Goal: Information Seeking & Learning: Learn about a topic

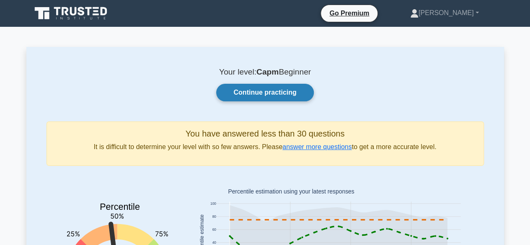
click at [279, 94] on link "Continue practicing" at bounding box center [264, 93] width 97 height 18
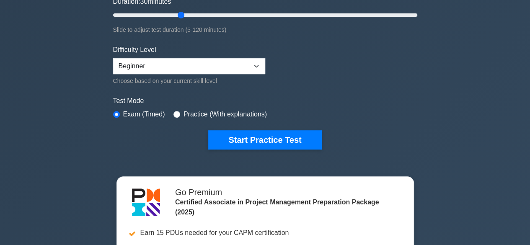
scroll to position [180, 0]
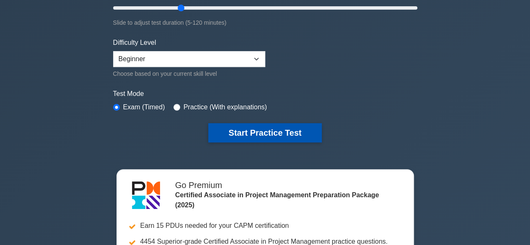
click at [249, 130] on button "Start Practice Test" at bounding box center [264, 132] width 113 height 19
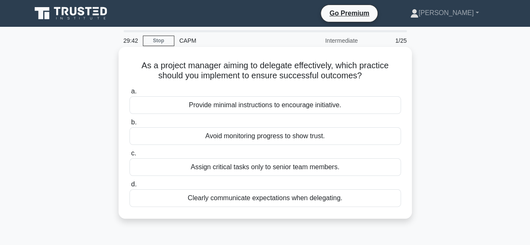
click at [264, 198] on div "Clearly communicate expectations when delegating." at bounding box center [266, 198] width 272 height 18
click at [130, 187] on input "d. Clearly communicate expectations when delegating." at bounding box center [130, 184] width 0 height 5
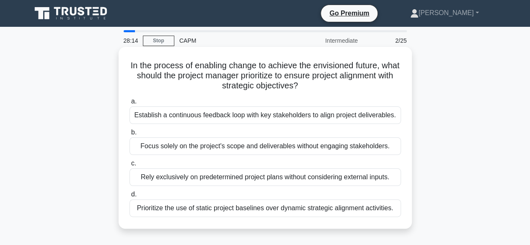
click at [205, 118] on div "Establish a continuous feedback loop with key stakeholders to align project del…" at bounding box center [266, 115] width 272 height 18
click at [130, 104] on input "a. Establish a continuous feedback loop with key stakeholders to align project …" at bounding box center [130, 101] width 0 height 5
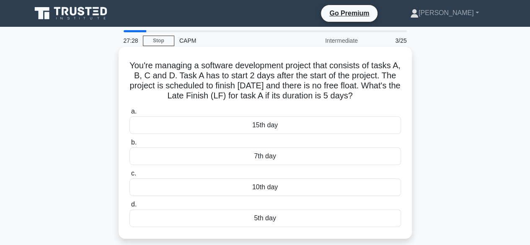
click at [266, 217] on div "5th day" at bounding box center [266, 219] width 272 height 18
click at [130, 207] on input "d. 5th day" at bounding box center [130, 204] width 0 height 5
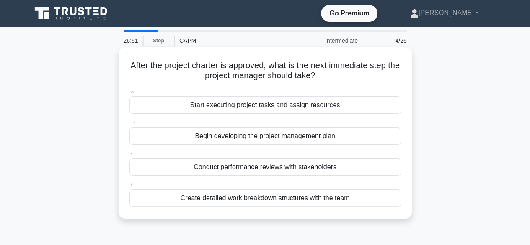
click at [305, 199] on div "Create detailed work breakdown structures with the team" at bounding box center [266, 198] width 272 height 18
click at [130, 187] on input "d. Create detailed work breakdown structures with the team" at bounding box center [130, 184] width 0 height 5
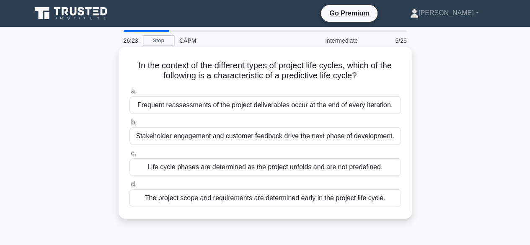
click at [242, 168] on div "Life cycle phases are determined as the project unfolds and are not predefined." at bounding box center [266, 167] width 272 height 18
click at [130, 156] on input "c. Life cycle phases are determined as the project unfolds and are not predefin…" at bounding box center [130, 153] width 0 height 5
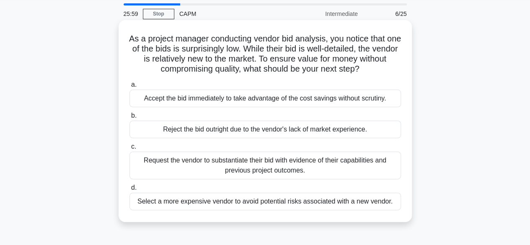
scroll to position [28, 0]
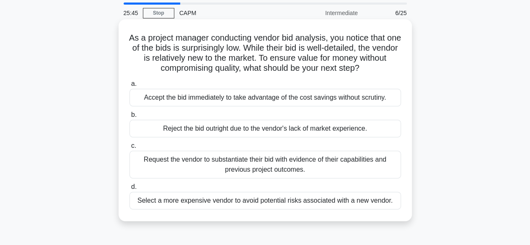
click at [215, 167] on div "Request the vendor to substantiate their bid with evidence of their capabilitie…" at bounding box center [266, 165] width 272 height 28
click at [130, 149] on input "c. Request the vendor to substantiate their bid with evidence of their capabili…" at bounding box center [130, 145] width 0 height 5
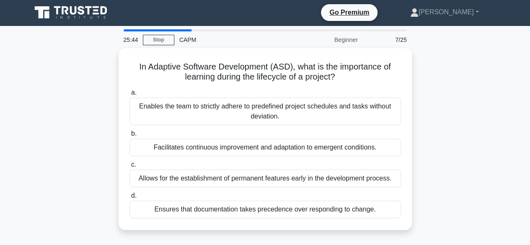
scroll to position [0, 0]
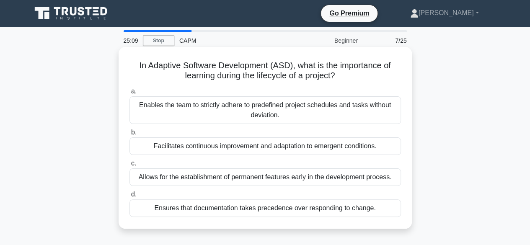
click at [272, 207] on div "Ensures that documentation takes precedence over responding to change." at bounding box center [266, 208] width 272 height 18
click at [130, 197] on input "d. Ensures that documentation takes precedence over responding to change." at bounding box center [130, 194] width 0 height 5
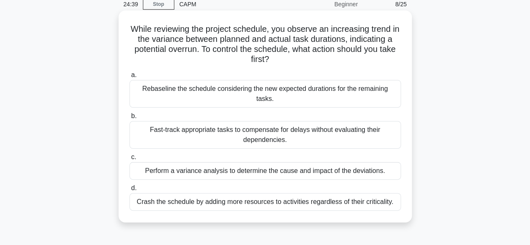
scroll to position [37, 0]
click at [189, 162] on div "Perform a variance analysis to determine the cause and impact of the deviations." at bounding box center [266, 171] width 272 height 18
click at [130, 158] on input "c. Perform a variance analysis to determine the cause and impact of the deviati…" at bounding box center [130, 156] width 0 height 5
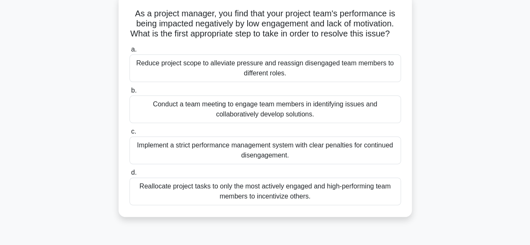
scroll to position [54, 0]
click at [189, 158] on div "Implement a strict performance management system with clear penalties for conti…" at bounding box center [266, 151] width 272 height 28
click at [130, 135] on input "c. Implement a strict performance management system with clear penalties for co…" at bounding box center [130, 132] width 0 height 5
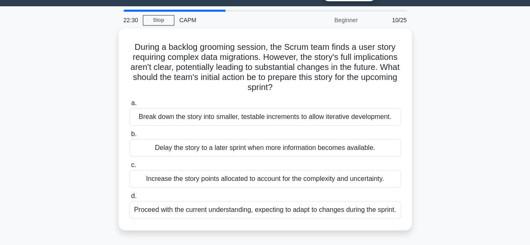
scroll to position [21, 0]
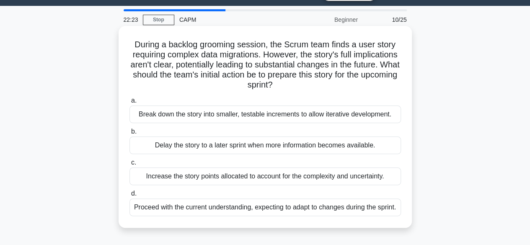
click at [192, 112] on div "Break down the story into smaller, testable increments to allow iterative devel…" at bounding box center [266, 115] width 272 height 18
click at [130, 104] on input "a. Break down the story into smaller, testable increments to allow iterative de…" at bounding box center [130, 100] width 0 height 5
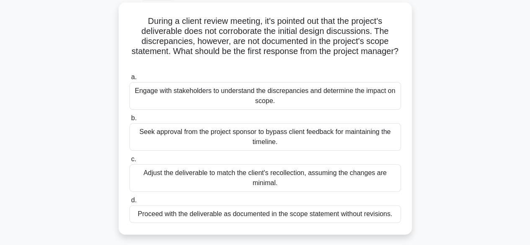
scroll to position [49, 0]
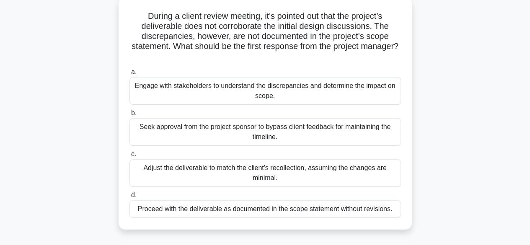
click at [192, 93] on div "Engage with stakeholders to understand the discrepancies and determine the impa…" at bounding box center [266, 91] width 272 height 28
click at [130, 75] on input "a. Engage with stakeholders to understand the discrepancies and determine the i…" at bounding box center [130, 72] width 0 height 5
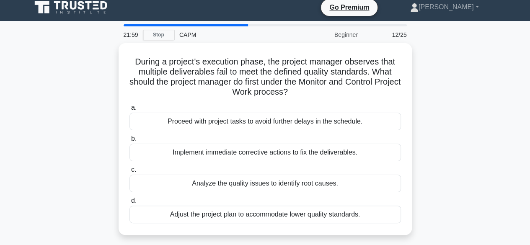
scroll to position [0, 0]
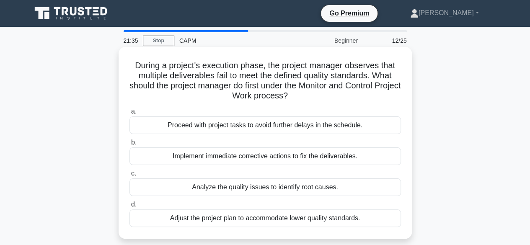
click at [230, 155] on div "Implement immediate corrective actions to fix the deliverables." at bounding box center [266, 157] width 272 height 18
click at [130, 145] on input "b. Implement immediate corrective actions to fix the deliverables." at bounding box center [130, 142] width 0 height 5
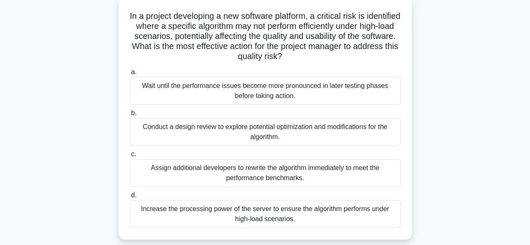
scroll to position [53, 0]
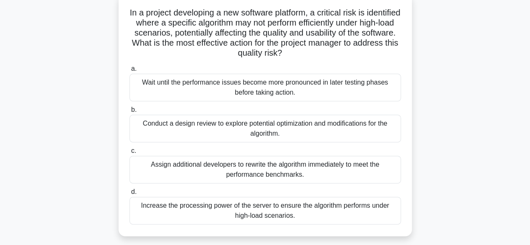
click at [219, 132] on div "Conduct a design review to explore potential optimization and modifications for…" at bounding box center [266, 129] width 272 height 28
click at [130, 113] on input "b. Conduct a design review to explore potential optimization and modifications …" at bounding box center [130, 109] width 0 height 5
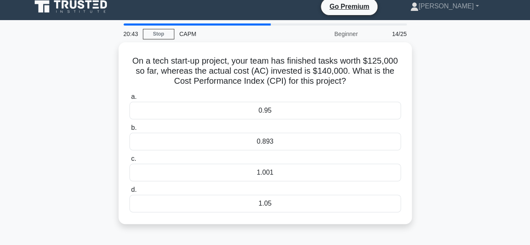
scroll to position [0, 0]
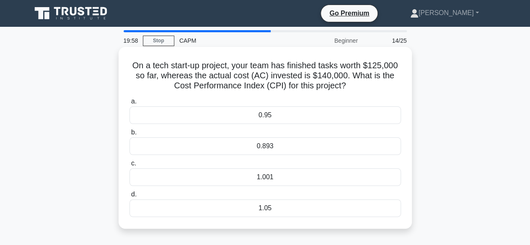
click at [288, 145] on div "0.893" at bounding box center [266, 146] width 272 height 18
click at [130, 135] on input "b. 0.893" at bounding box center [130, 132] width 0 height 5
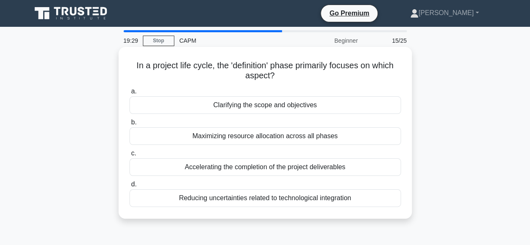
click at [246, 109] on div "Clarifying the scope and objectives" at bounding box center [266, 105] width 272 height 18
click at [130, 94] on input "a. Clarifying the scope and objectives" at bounding box center [130, 91] width 0 height 5
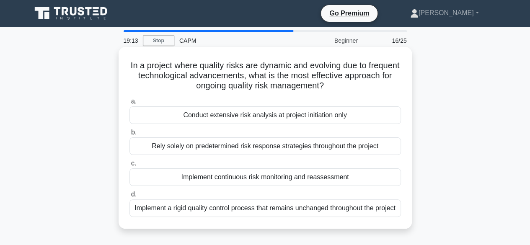
click at [273, 181] on div "Implement continuous risk monitoring and reassessment" at bounding box center [266, 177] width 272 height 18
click at [130, 166] on input "c. Implement continuous risk monitoring and reassessment" at bounding box center [130, 163] width 0 height 5
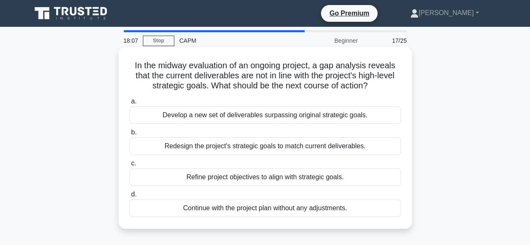
click at [284, 181] on div "Refine project objectives to align with strategic goals." at bounding box center [266, 177] width 272 height 18
click at [130, 166] on input "c. Refine project objectives to align with strategic goals." at bounding box center [130, 163] width 0 height 5
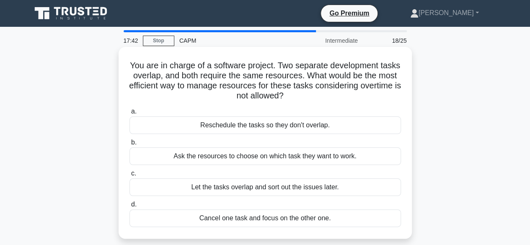
click at [260, 126] on div "Reschedule the tasks so they don't overlap." at bounding box center [266, 126] width 272 height 18
click at [130, 114] on input "a. Reschedule the tasks so they don't overlap." at bounding box center [130, 111] width 0 height 5
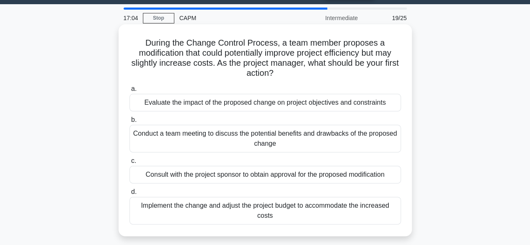
scroll to position [23, 0]
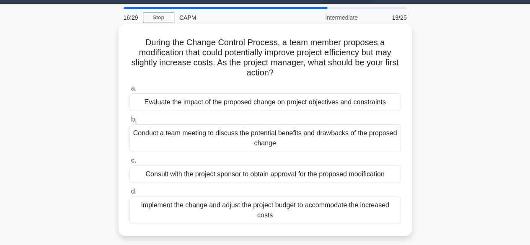
click at [230, 173] on div "Consult with the project sponsor to obtain approval for the proposed modificati…" at bounding box center [266, 175] width 272 height 18
click at [130, 163] on input "c. Consult with the project sponsor to obtain approval for the proposed modific…" at bounding box center [130, 160] width 0 height 5
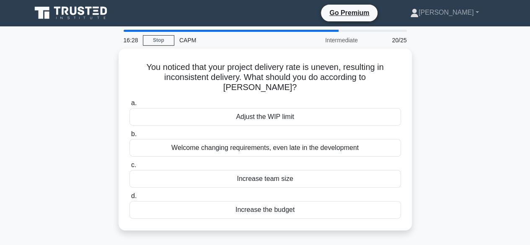
scroll to position [0, 0]
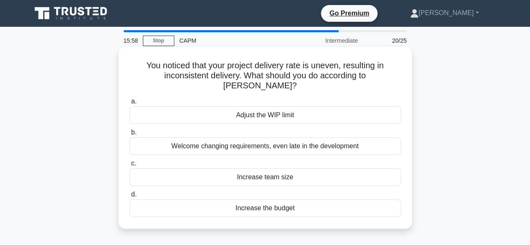
click at [249, 141] on div "Welcome changing requirements, even late in the development" at bounding box center [266, 146] width 272 height 18
click at [130, 135] on input "b. Welcome changing requirements, even late in the development" at bounding box center [130, 132] width 0 height 5
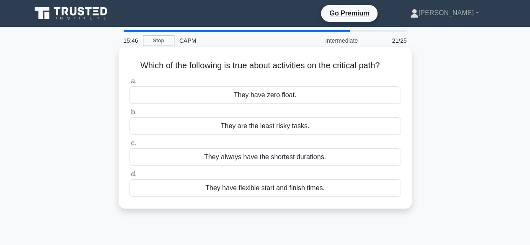
click at [246, 188] on div "They have flexible start and finish times." at bounding box center [266, 188] width 272 height 18
click at [130, 177] on input "d. They have flexible start and finish times." at bounding box center [130, 174] width 0 height 5
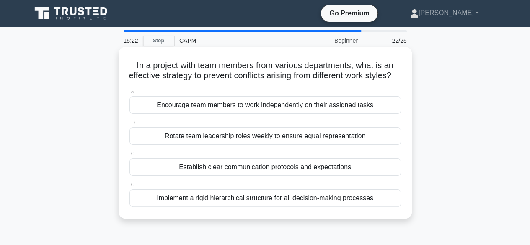
click at [247, 176] on div "Establish clear communication protocols and expectations" at bounding box center [266, 167] width 272 height 18
click at [130, 156] on input "c. Establish clear communication protocols and expectations" at bounding box center [130, 153] width 0 height 5
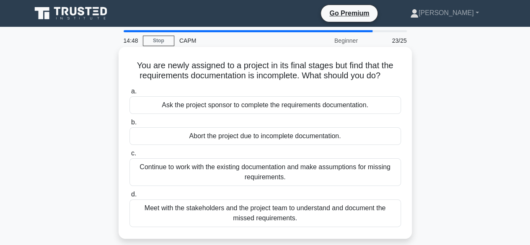
click at [186, 212] on div "Meet with the stakeholders and the project team to understand and document the …" at bounding box center [266, 213] width 272 height 28
click at [130, 197] on input "d. Meet with the stakeholders and the project team to understand and document t…" at bounding box center [130, 194] width 0 height 5
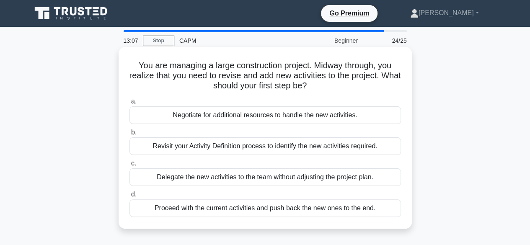
click at [208, 117] on div "Negotiate for additional resources to handle the new activities." at bounding box center [266, 115] width 272 height 18
click at [130, 104] on input "a. Negotiate for additional resources to handle the new activities." at bounding box center [130, 101] width 0 height 5
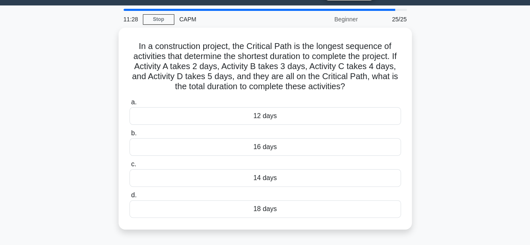
scroll to position [22, 0]
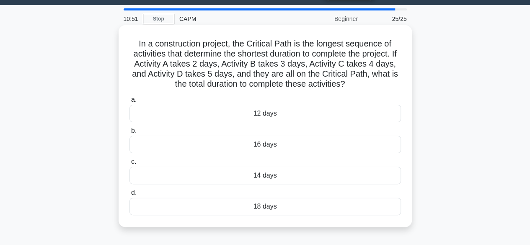
click at [244, 175] on div "14 days" at bounding box center [266, 176] width 272 height 18
click at [130, 165] on input "c. 14 days" at bounding box center [130, 161] width 0 height 5
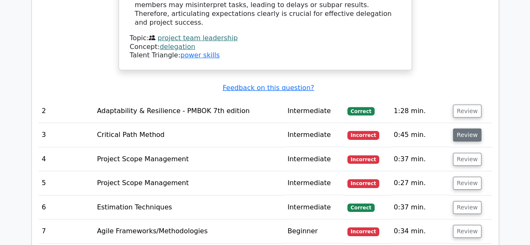
click at [456, 129] on button "Review" at bounding box center [467, 135] width 28 height 13
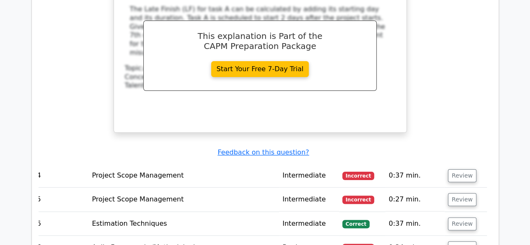
scroll to position [1608, 0]
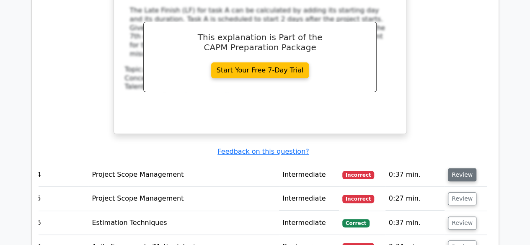
click at [453, 168] on button "Review" at bounding box center [462, 174] width 28 height 13
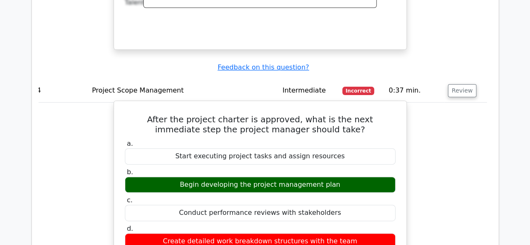
scroll to position [1692, 0]
